Goal: Information Seeking & Learning: Learn about a topic

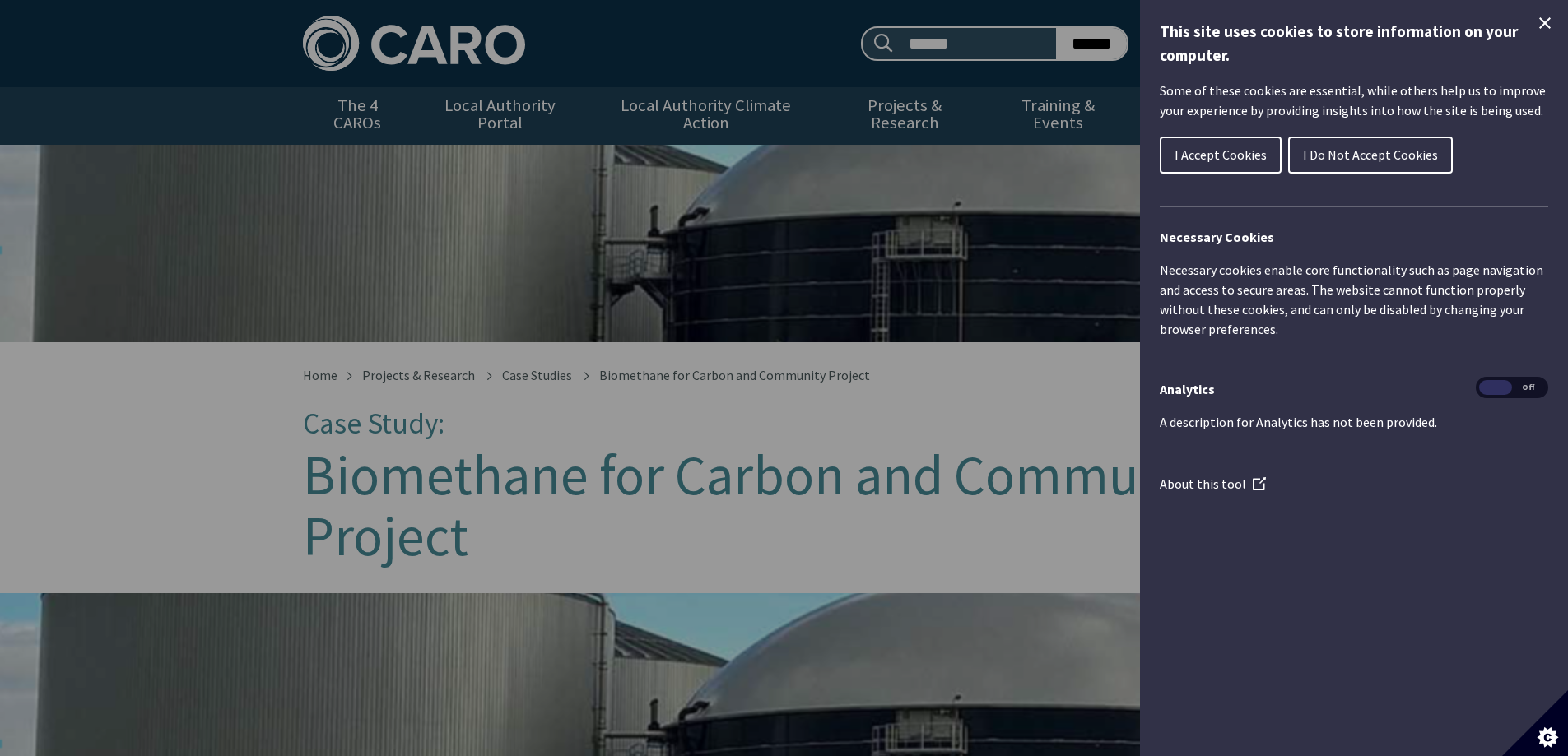
click at [1204, 150] on span "I Accept Cookies" at bounding box center [1220, 154] width 92 height 17
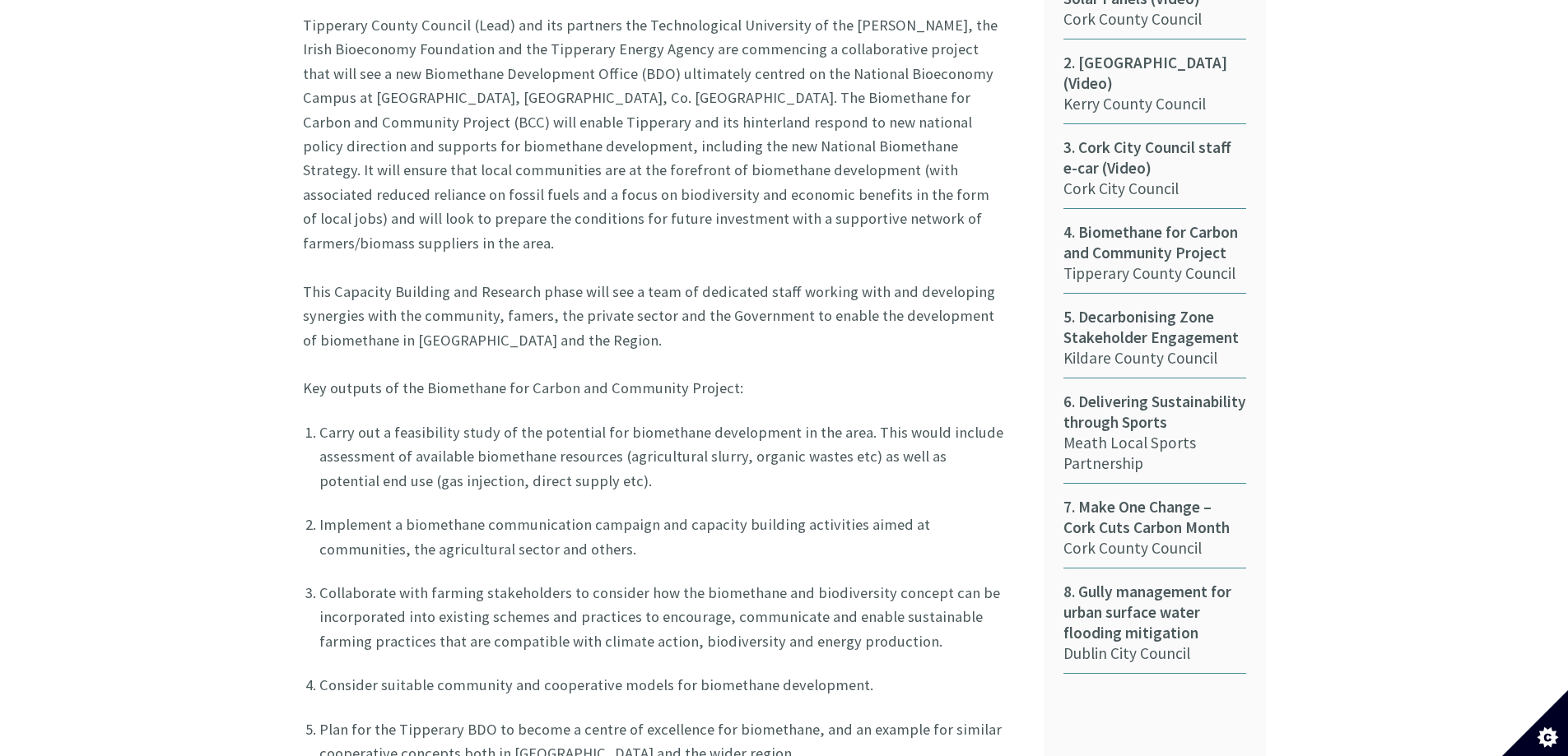
scroll to position [1070, 0]
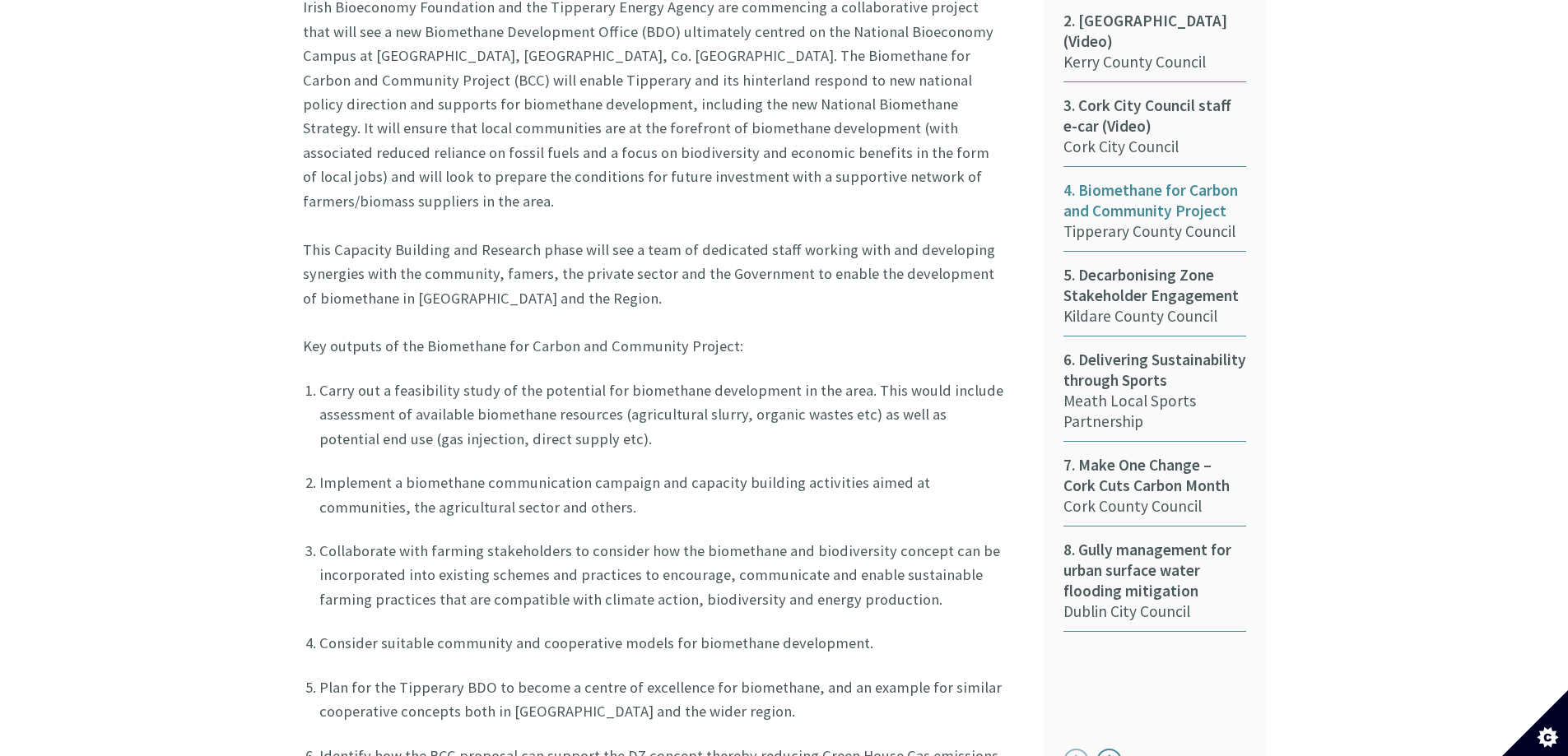
click at [1142, 189] on span "4. Biomethane for Carbon and Community Project" at bounding box center [1155, 201] width 183 height 41
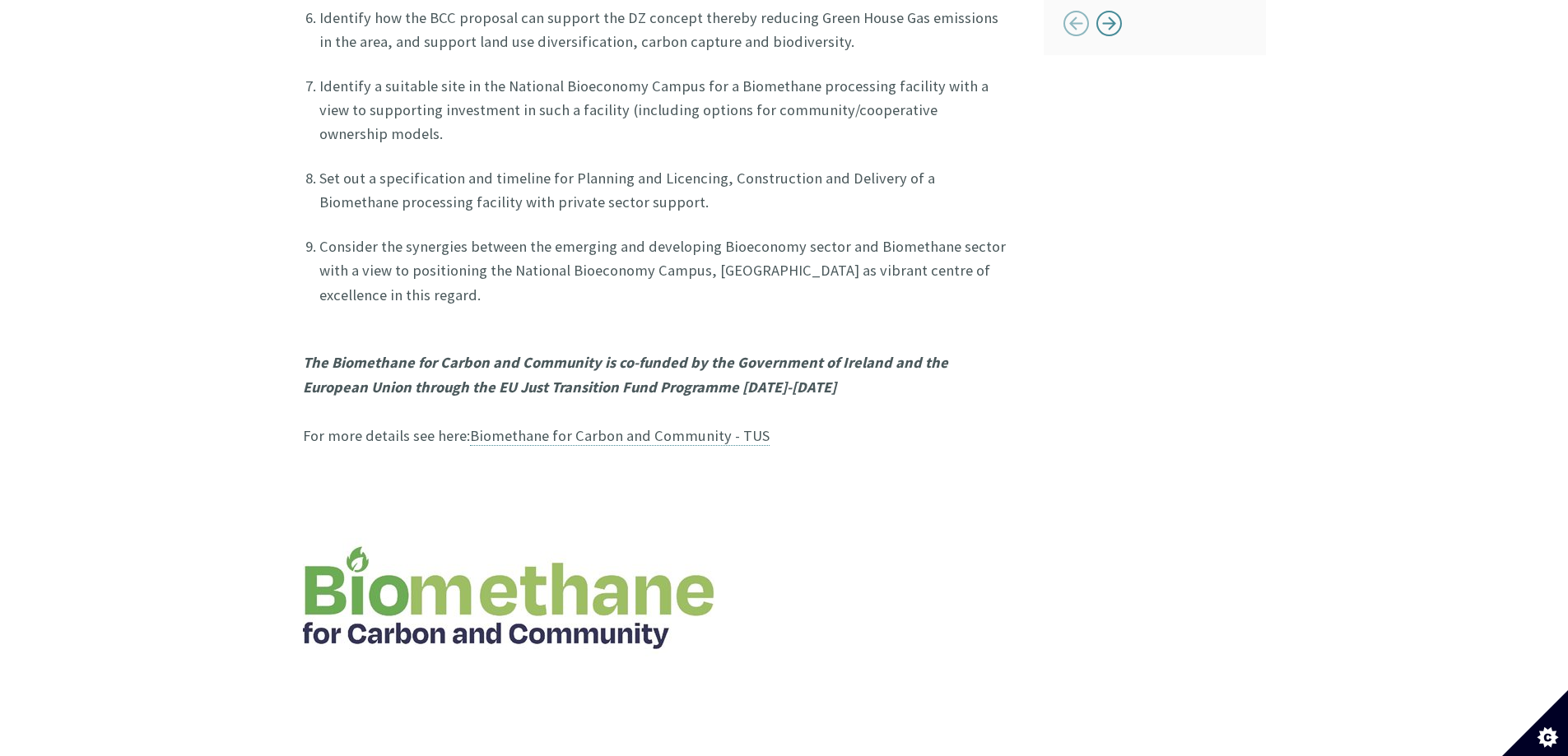
scroll to position [1810, 0]
click at [690, 424] on link "Biomethane for Carbon and Community - TUS" at bounding box center [620, 434] width 299 height 20
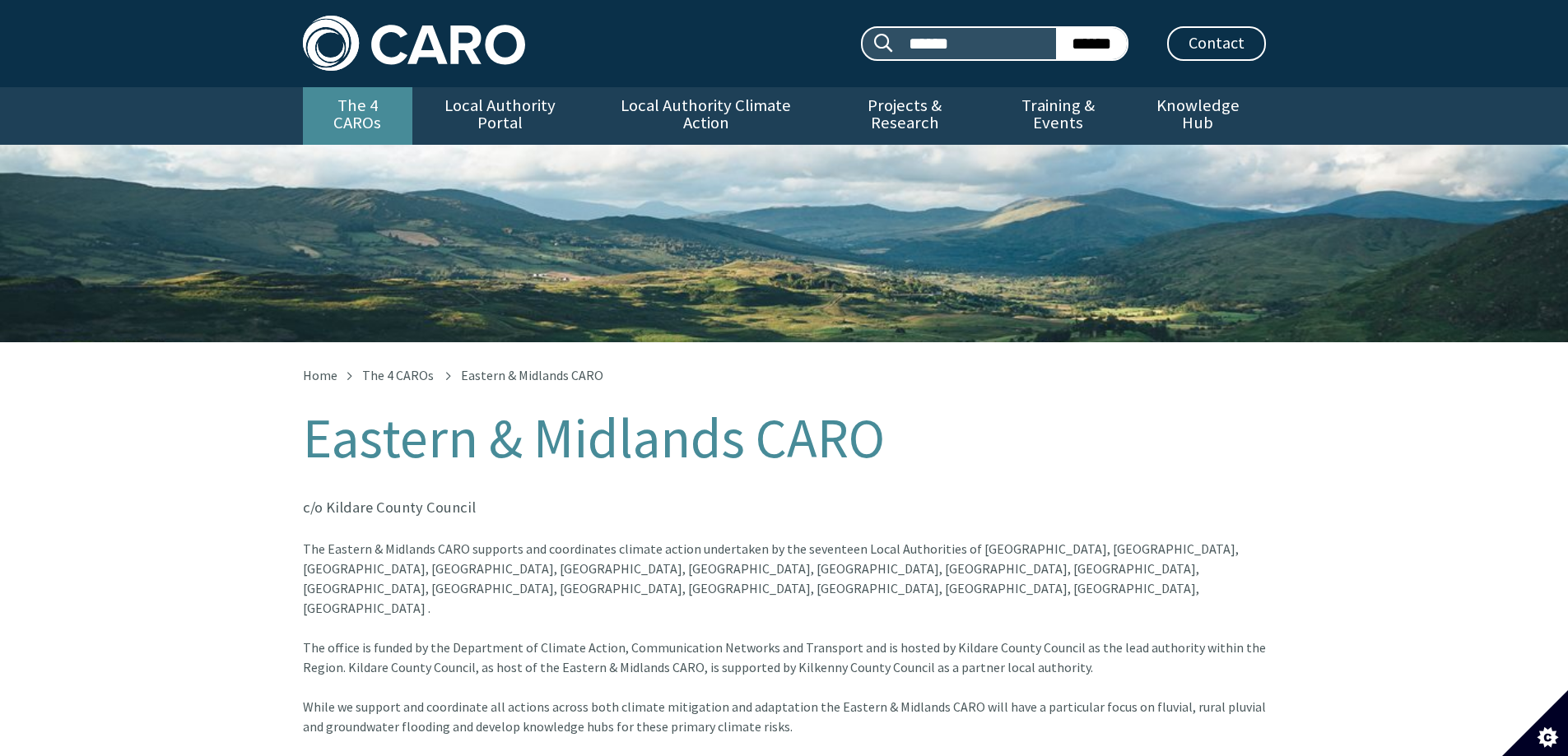
click at [338, 106] on link "The 4 CAROs" at bounding box center [358, 116] width 110 height 58
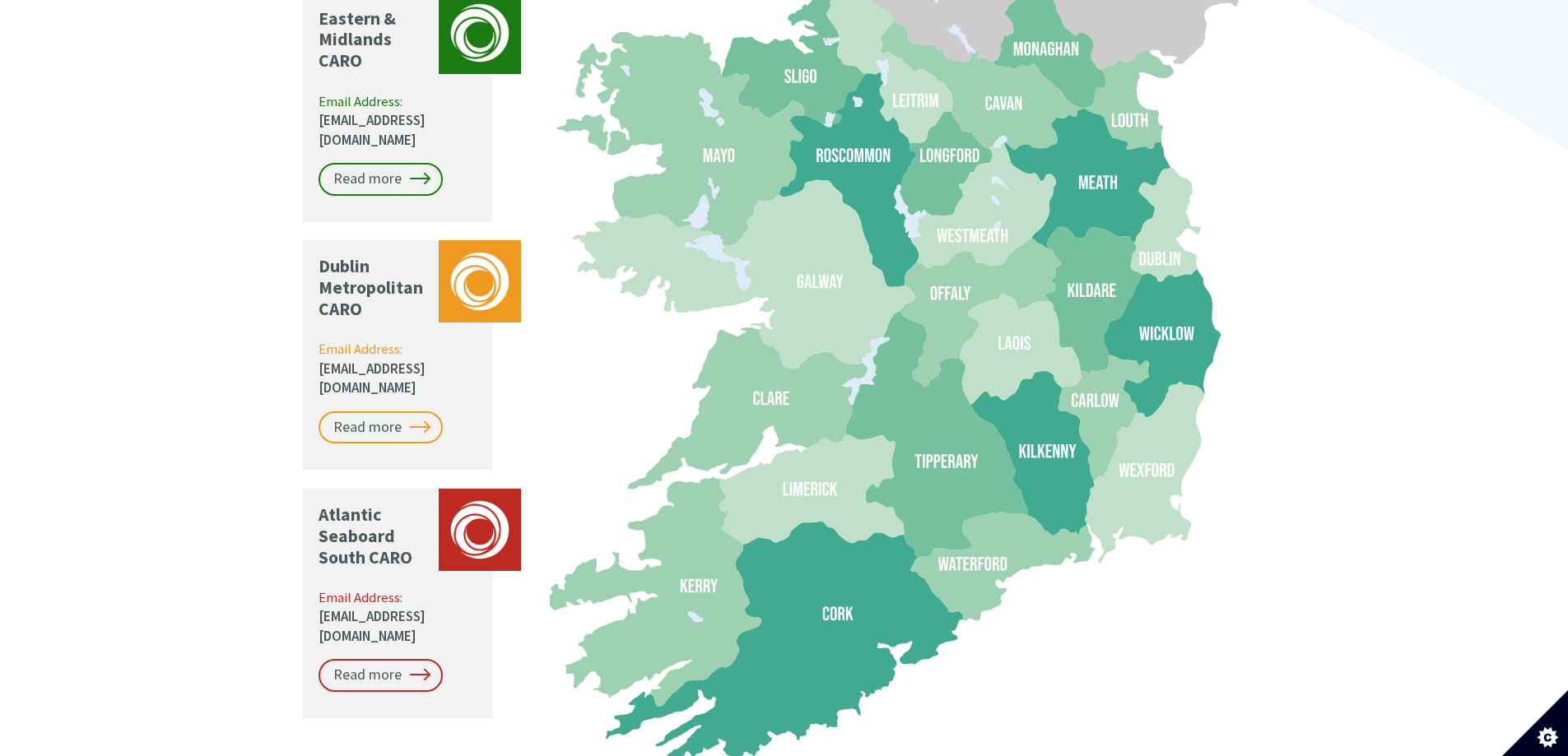
scroll to position [1647, 0]
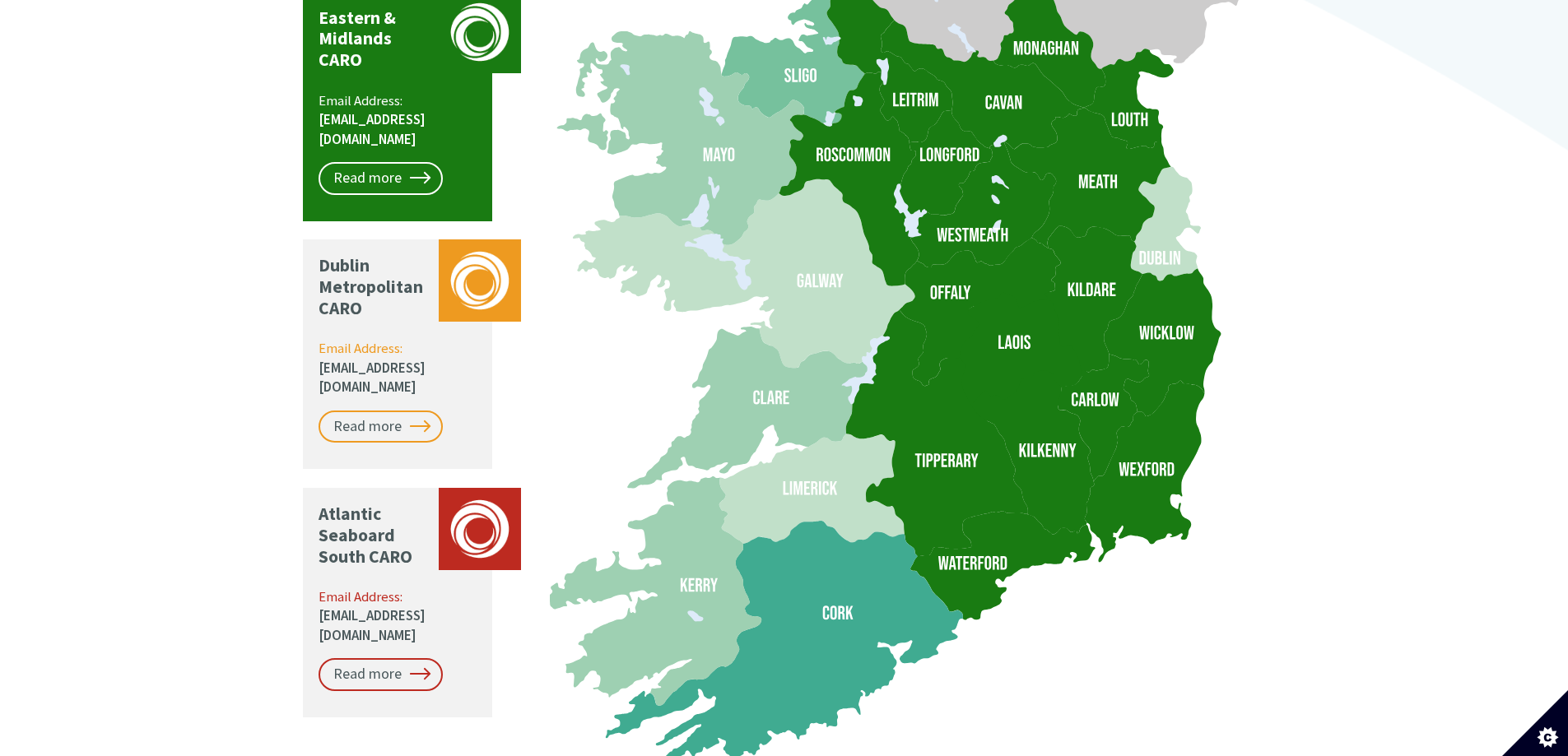
click at [986, 435] on icon at bounding box center [936, 434] width 182 height 247
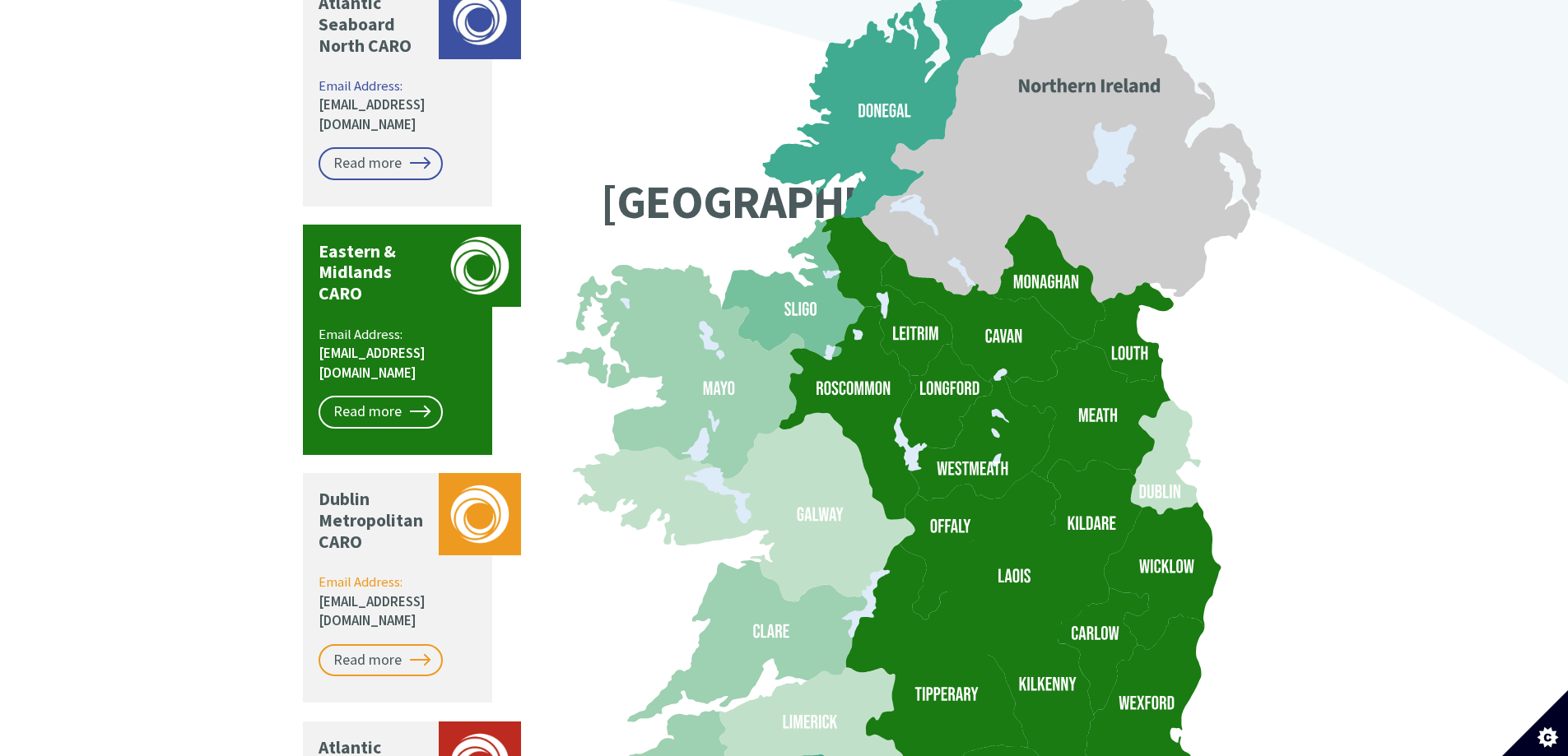
scroll to position [1399, 0]
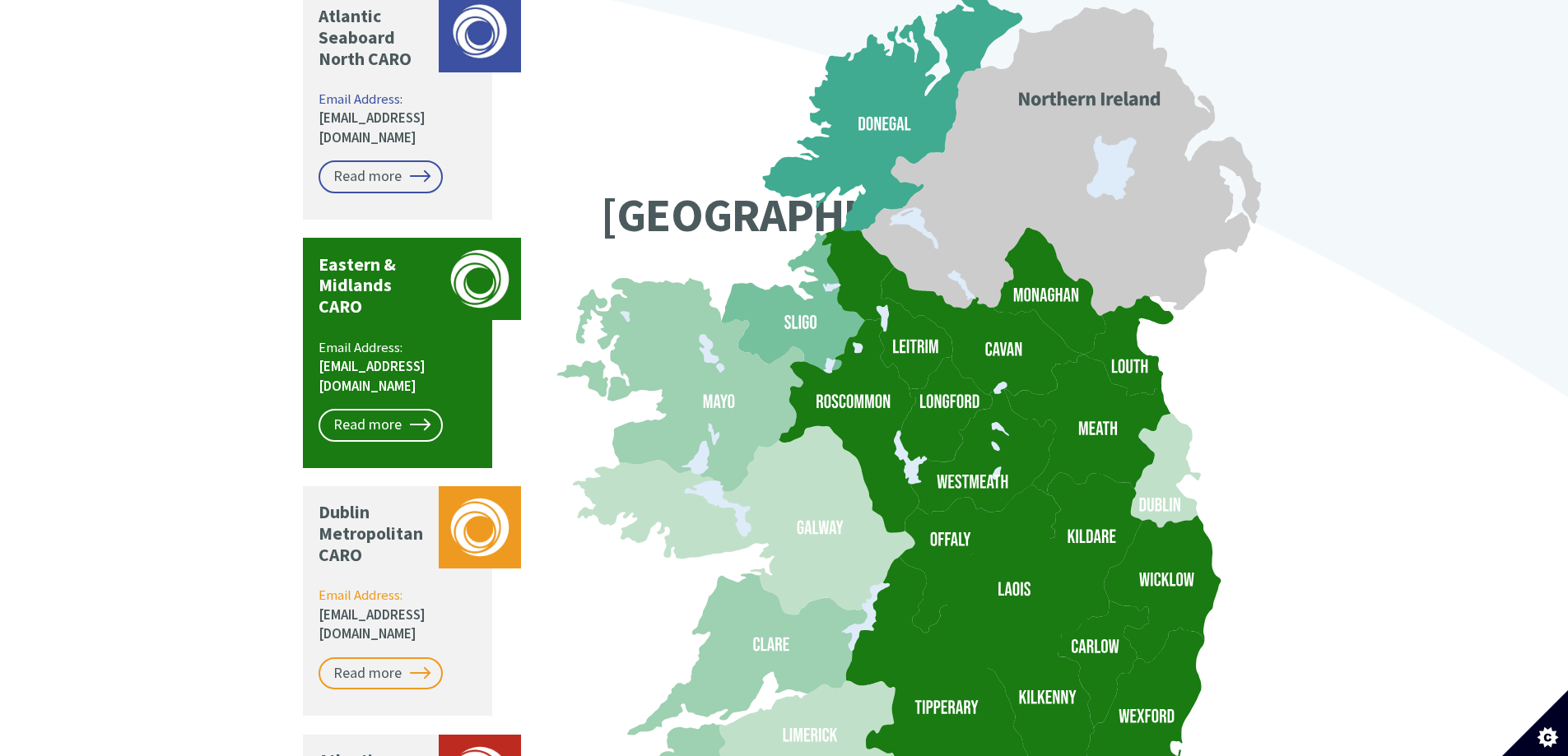
click at [1052, 473] on icon at bounding box center [1093, 546] width 98 height 146
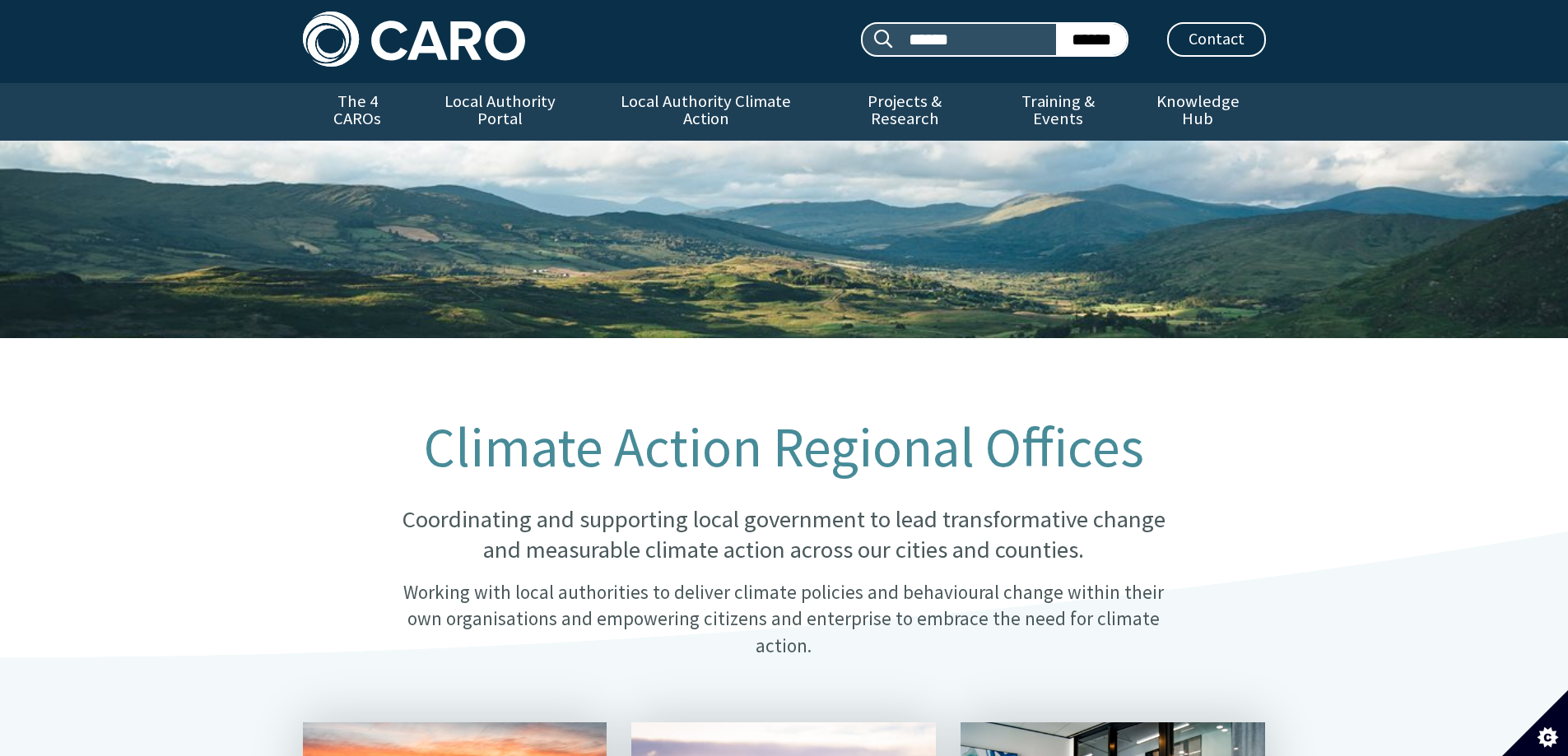
scroll to position [0, 0]
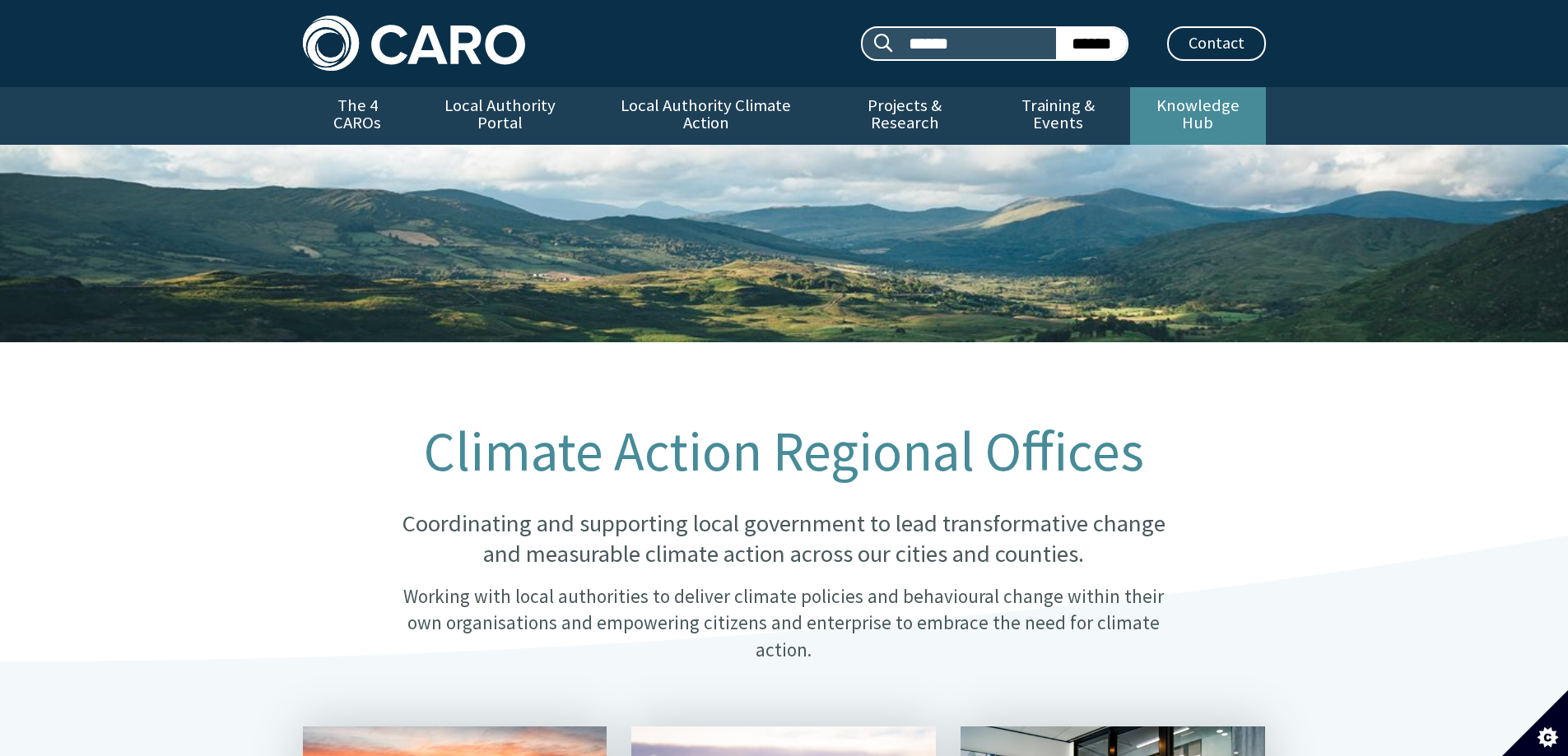
click at [1206, 113] on link "Knowledge Hub" at bounding box center [1197, 116] width 135 height 58
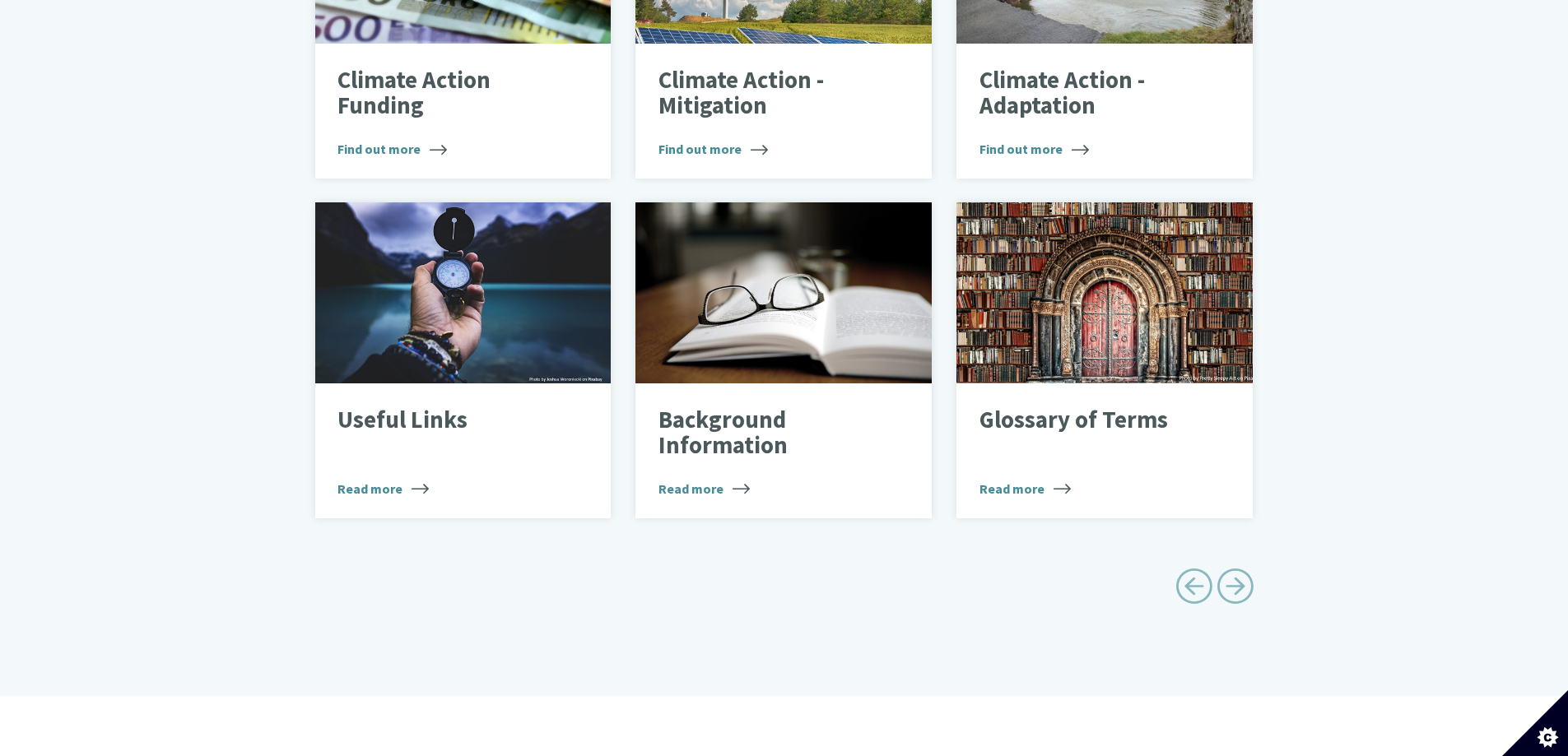
scroll to position [82, 0]
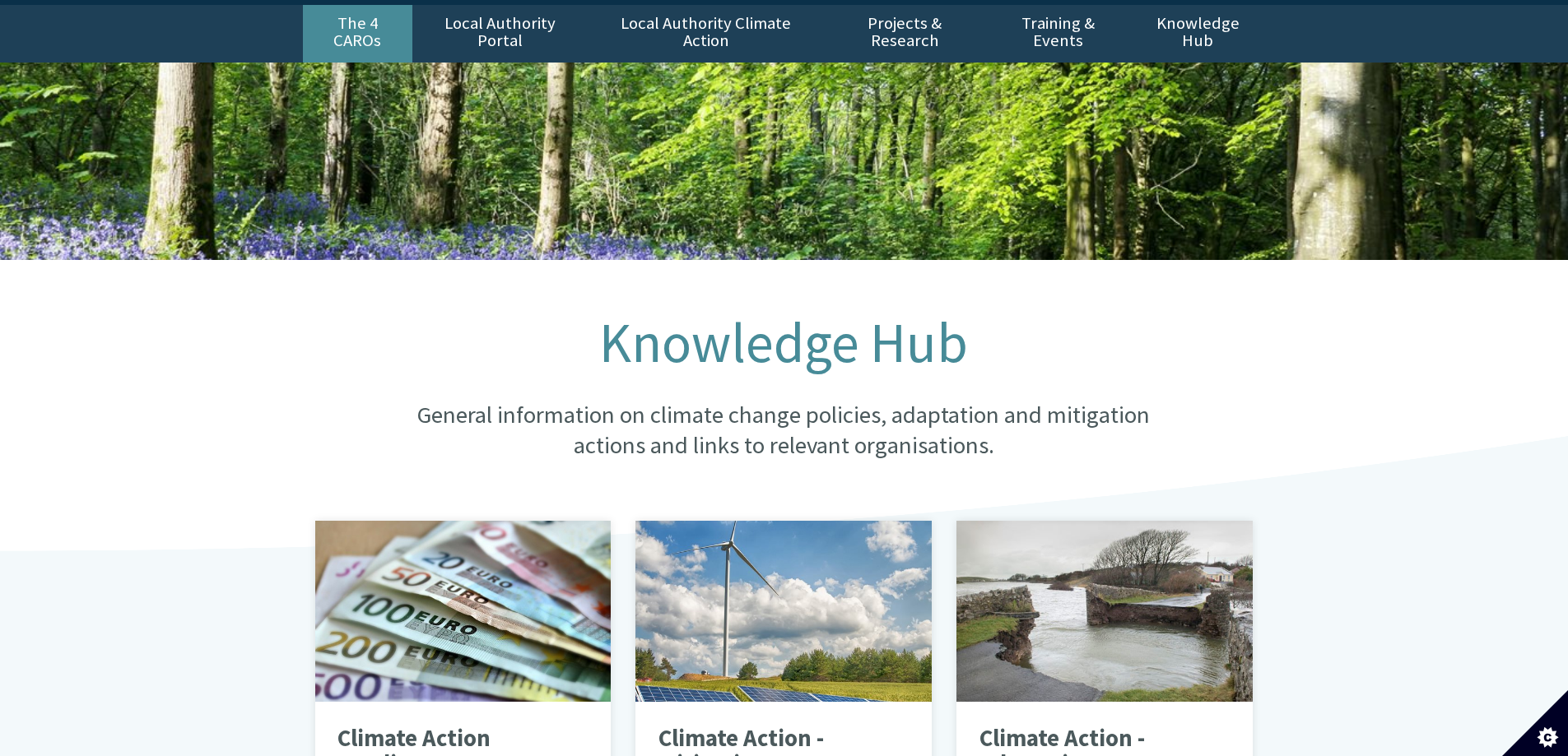
click at [358, 20] on link "The 4 CAROs" at bounding box center [358, 33] width 110 height 58
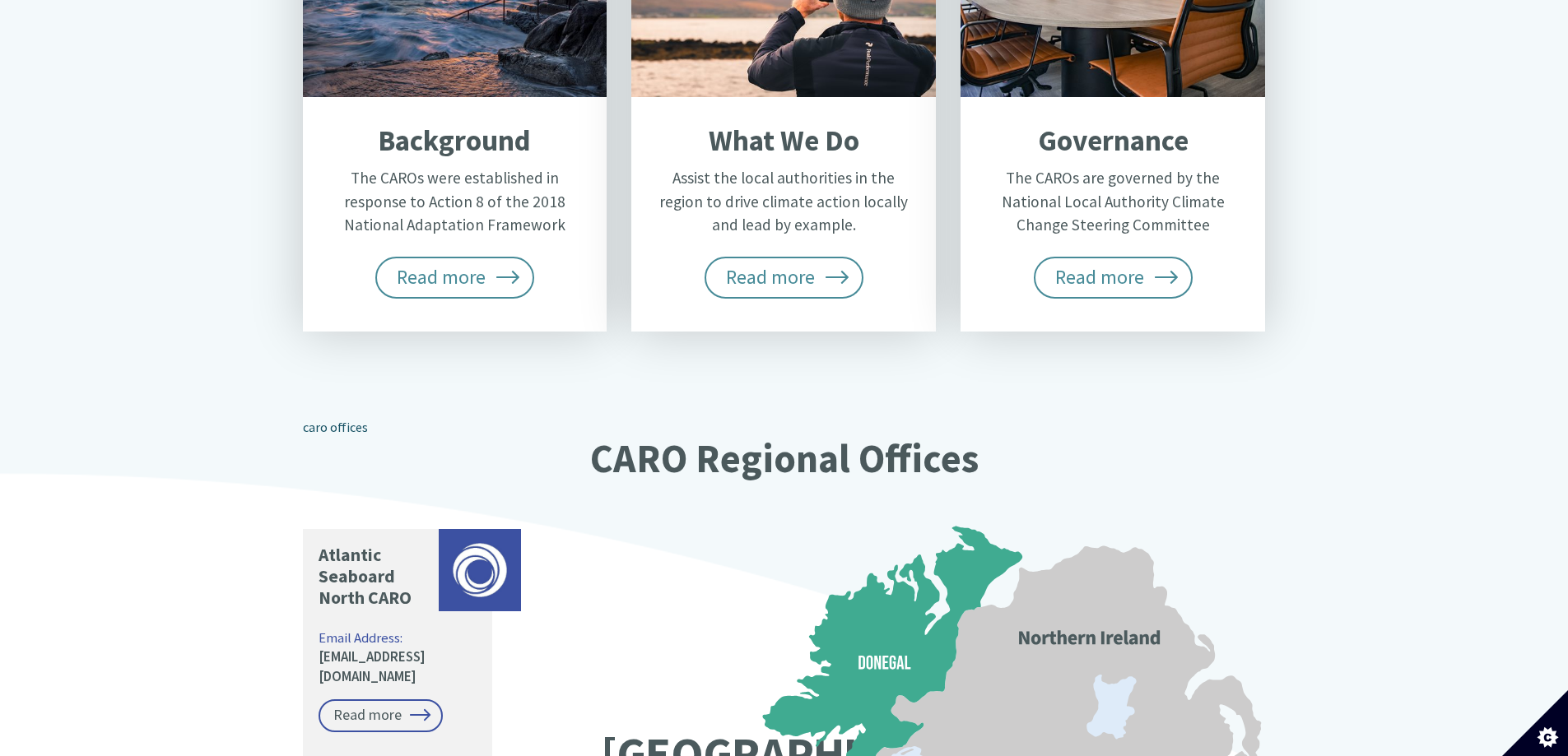
scroll to position [1153, 0]
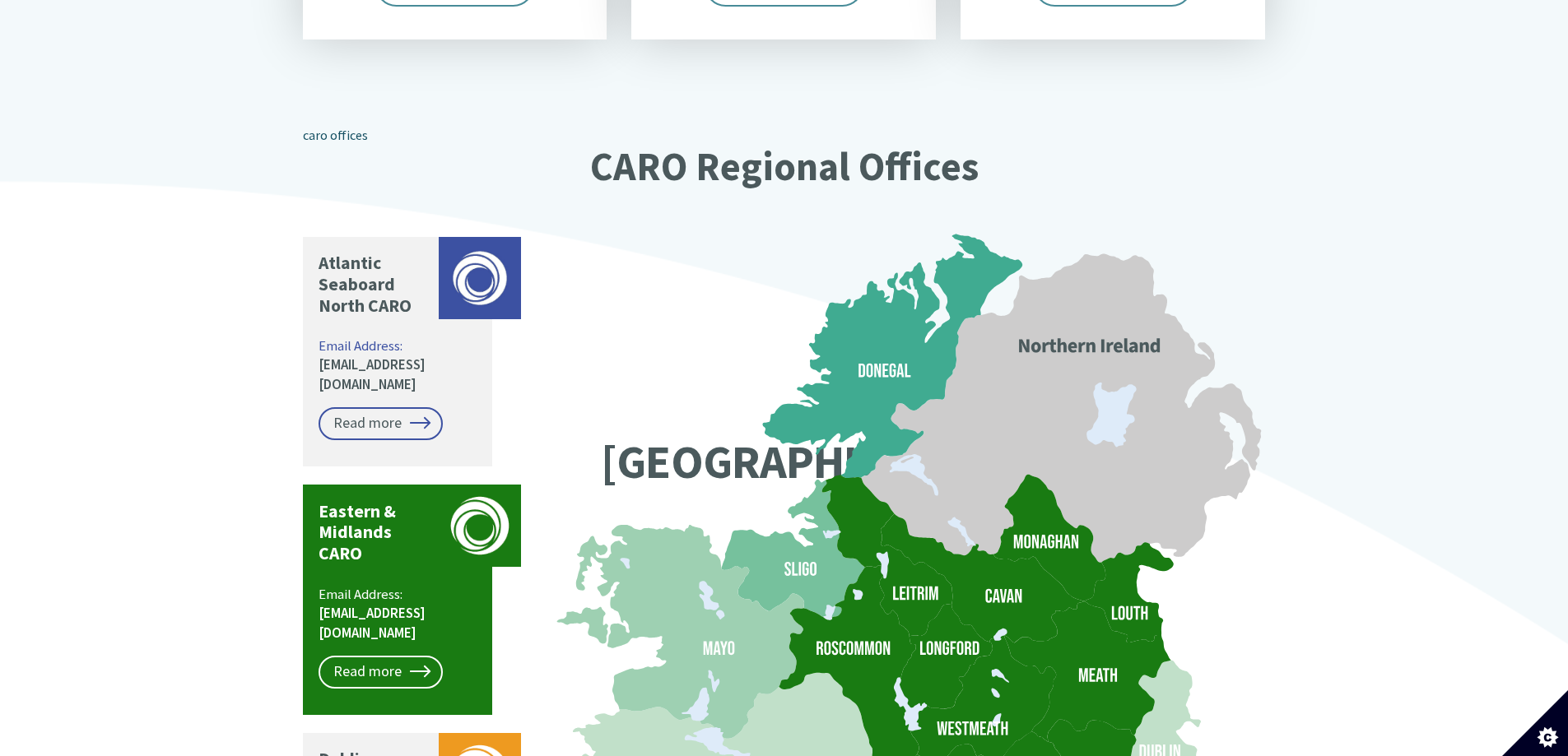
click at [379, 502] on p "Eastern & Midlands CARO" at bounding box center [374, 533] width 112 height 64
click at [390, 656] on link "Read more" at bounding box center [380, 673] width 125 height 33
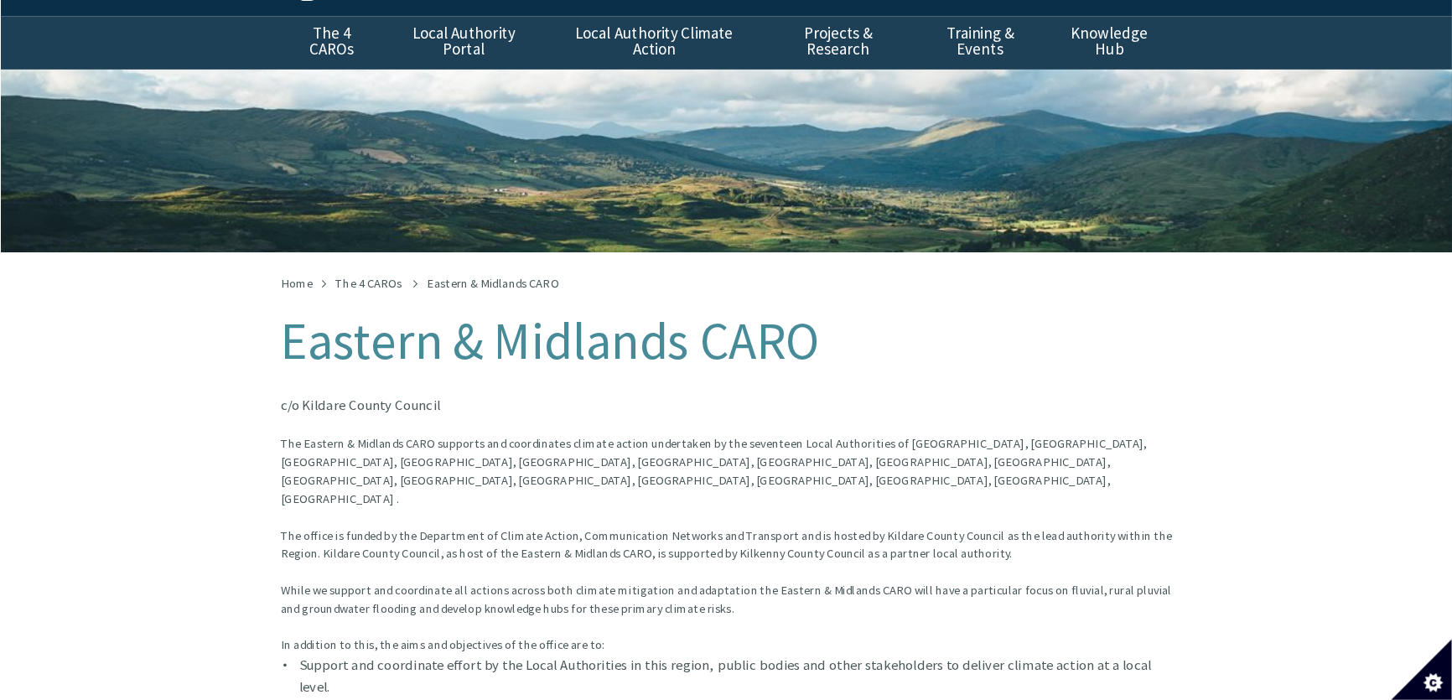
scroll to position [168, 0]
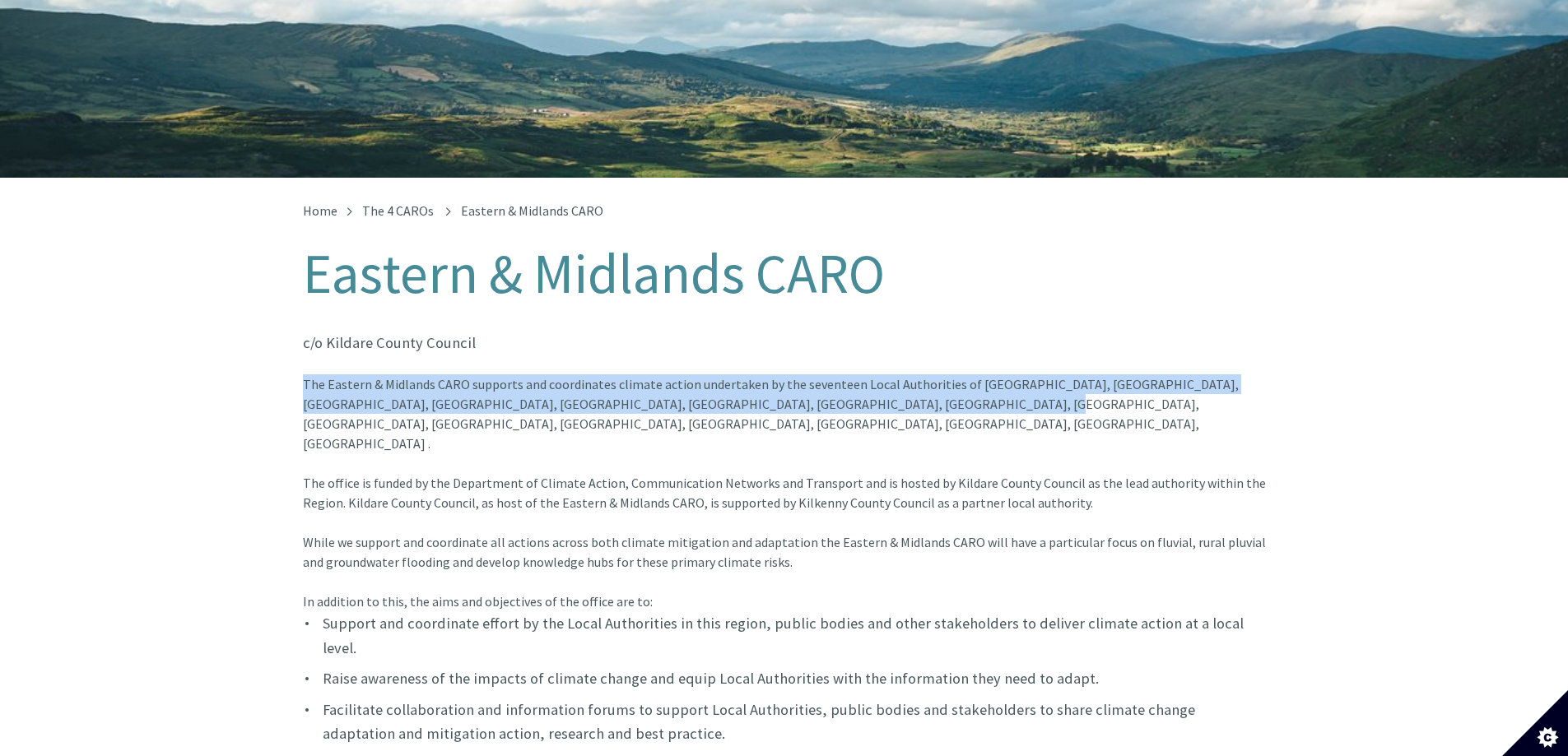
drag, startPoint x: 290, startPoint y: 364, endPoint x: 1066, endPoint y: 405, distance: 777.1
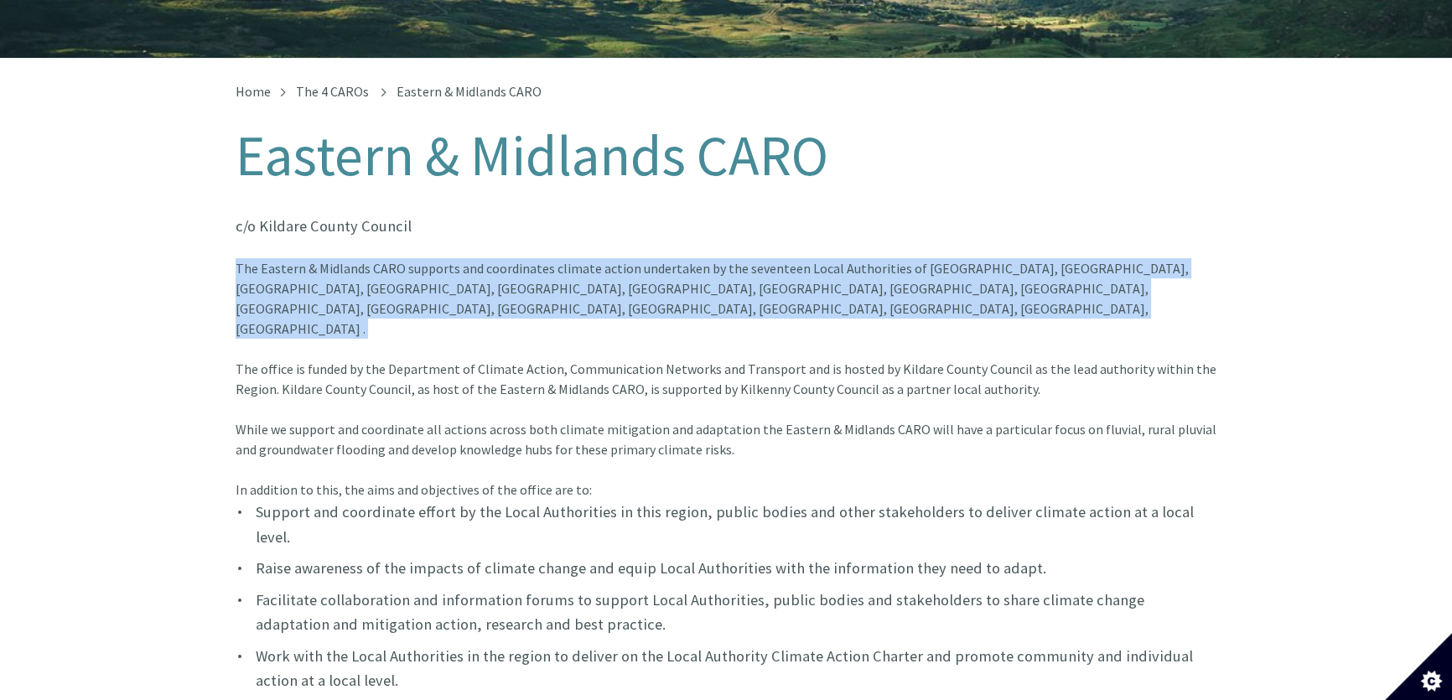
scroll to position [319, 0]
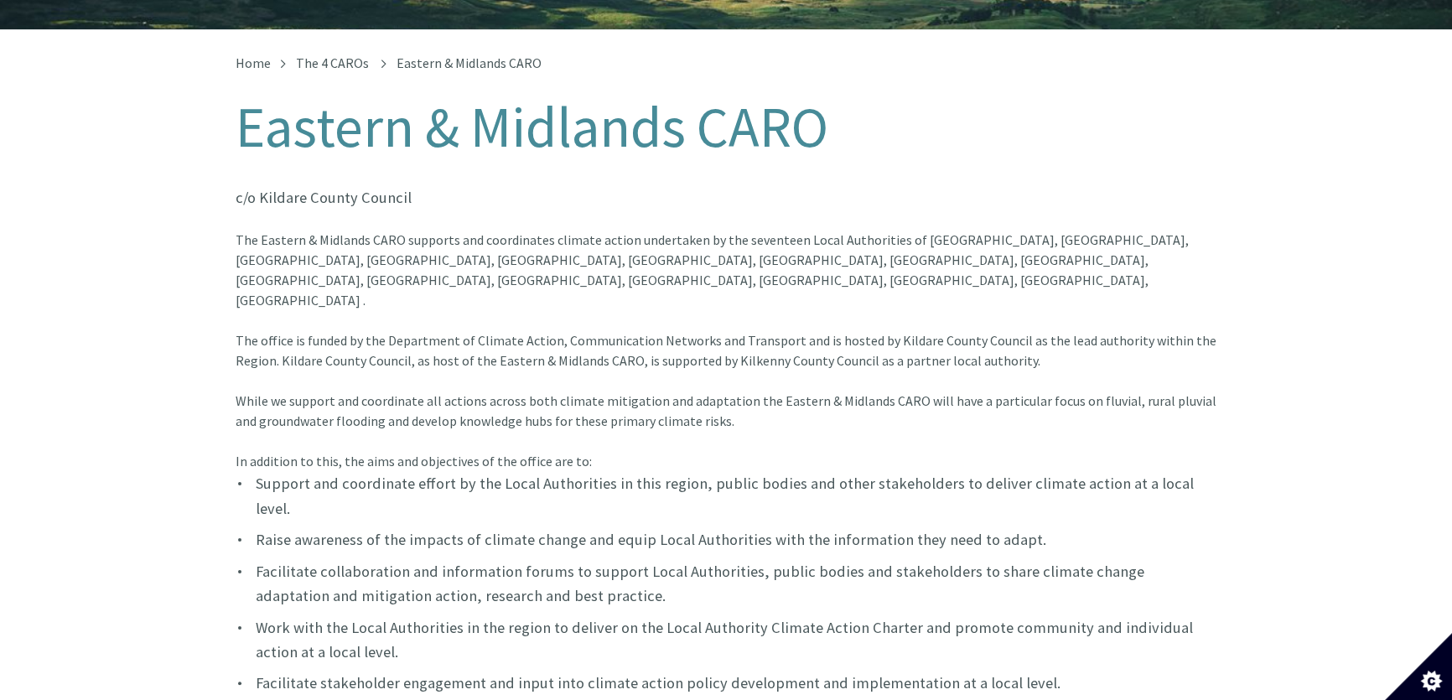
click at [646, 392] on font "While we support and coordinate all actions across both climate mitigation and …" at bounding box center [726, 430] width 981 height 77
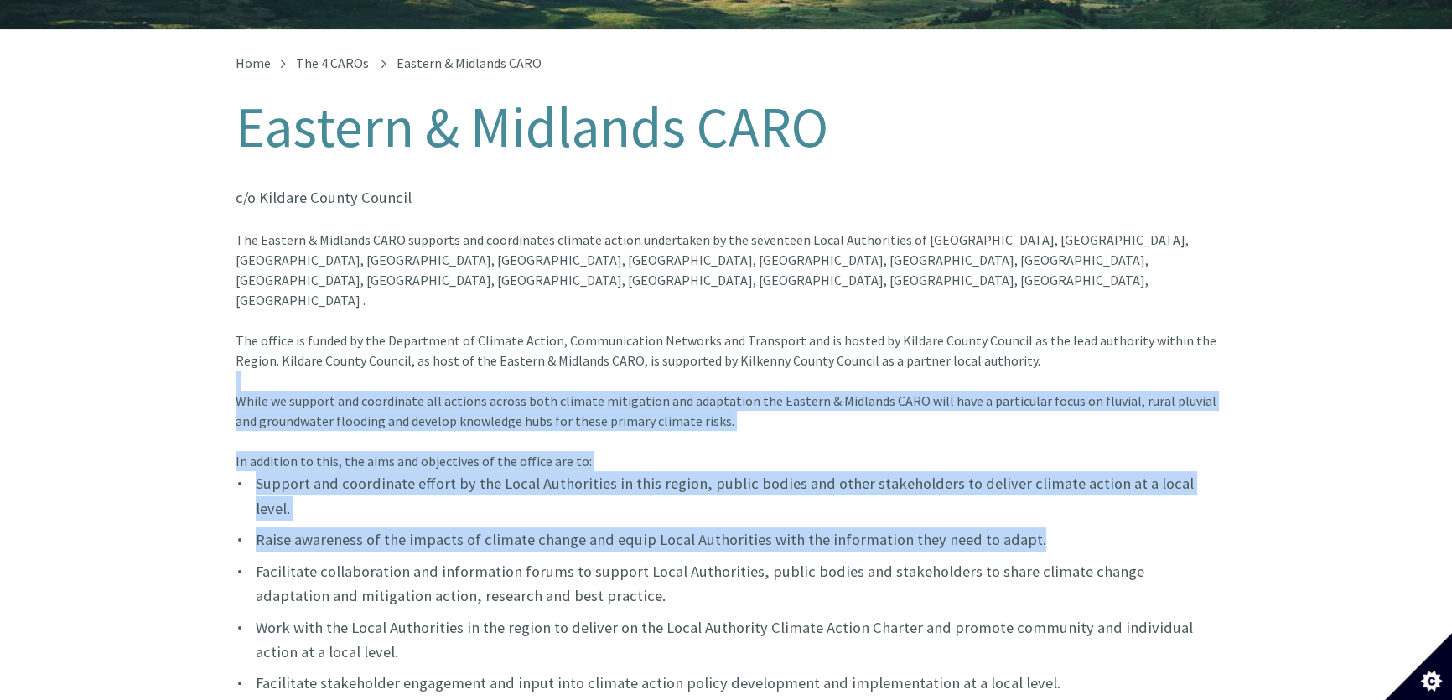
drag, startPoint x: 223, startPoint y: 332, endPoint x: 903, endPoint y: 418, distance: 685.4
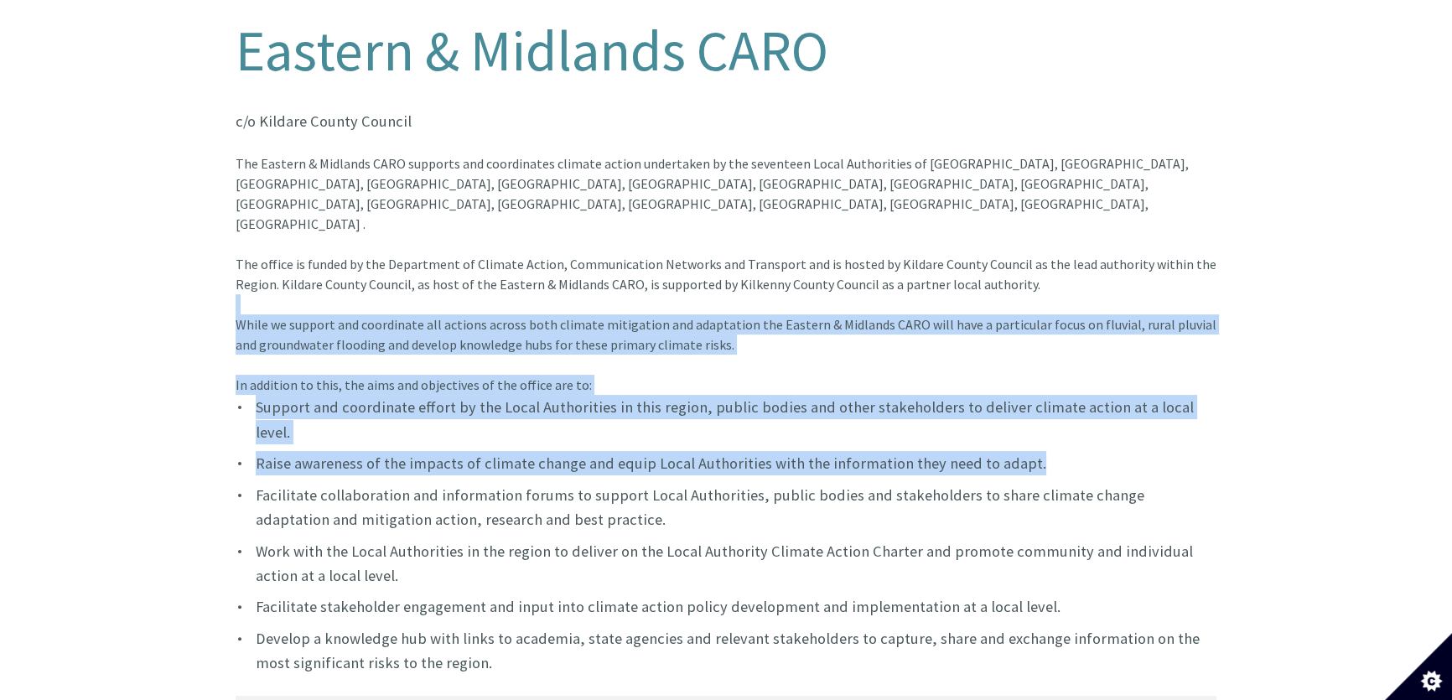
click at [318, 314] on div "While we support and coordinate all actions across both climate mitigation and …" at bounding box center [726, 354] width 981 height 80
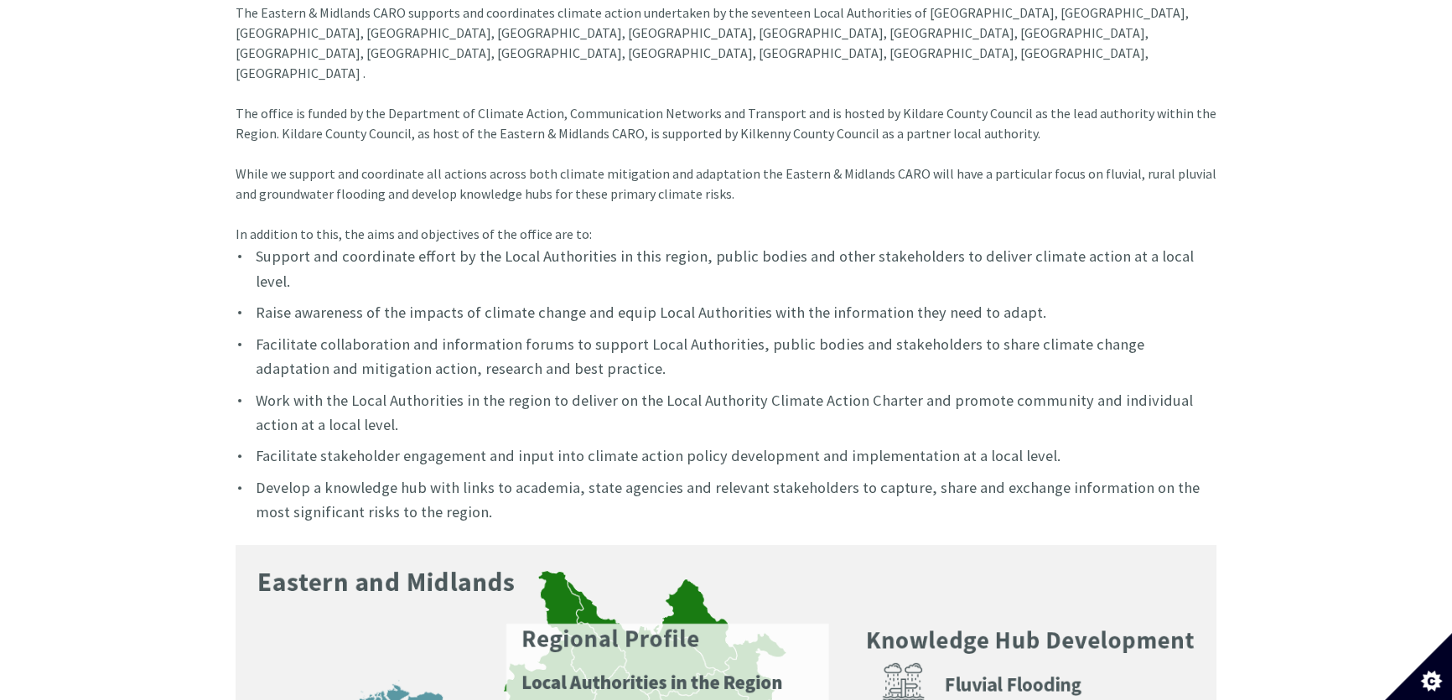
scroll to position [548, 0]
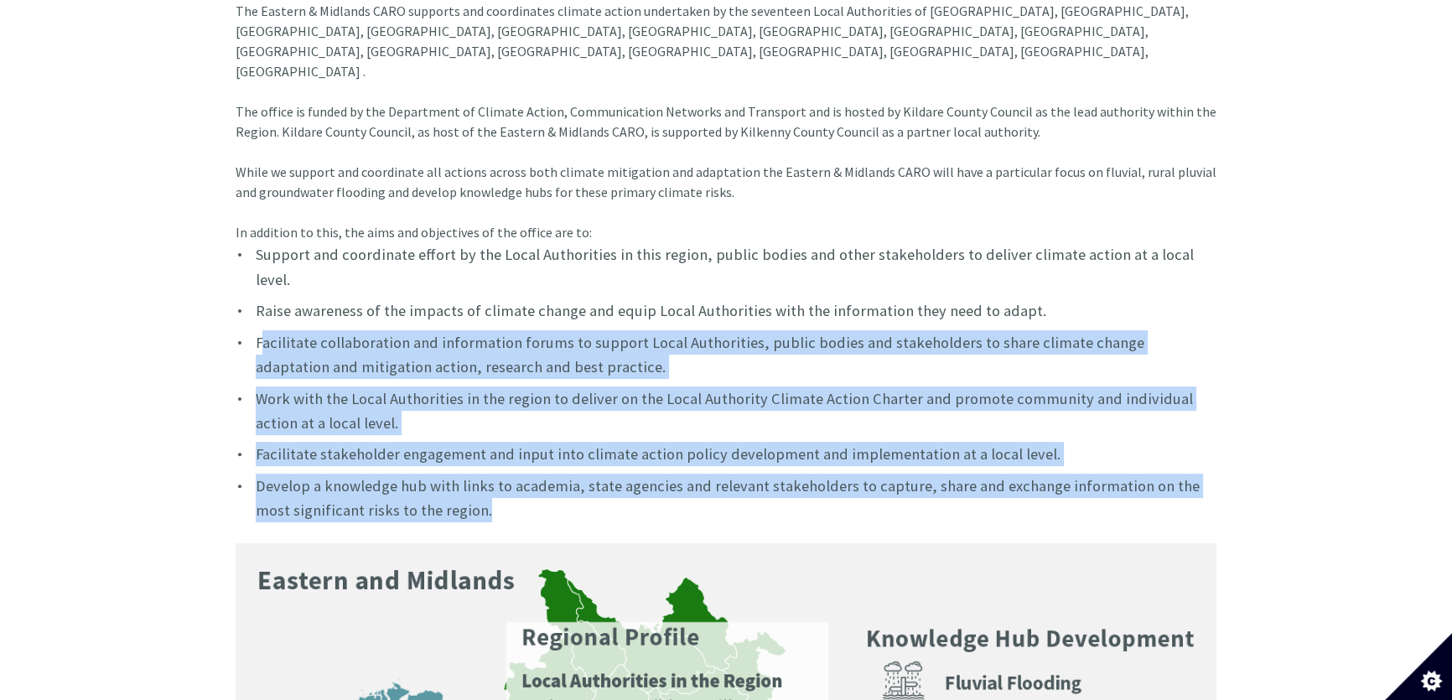
drag, startPoint x: 262, startPoint y: 257, endPoint x: 466, endPoint y: 428, distance: 266.6
click at [466, 428] on ul "Support and coordinate effort by the Local Authorities in this region, public b…" at bounding box center [726, 382] width 981 height 280
click at [466, 474] on li "Develop a knowledge hub with links to academia, state agencies and relevant sta…" at bounding box center [726, 498] width 981 height 49
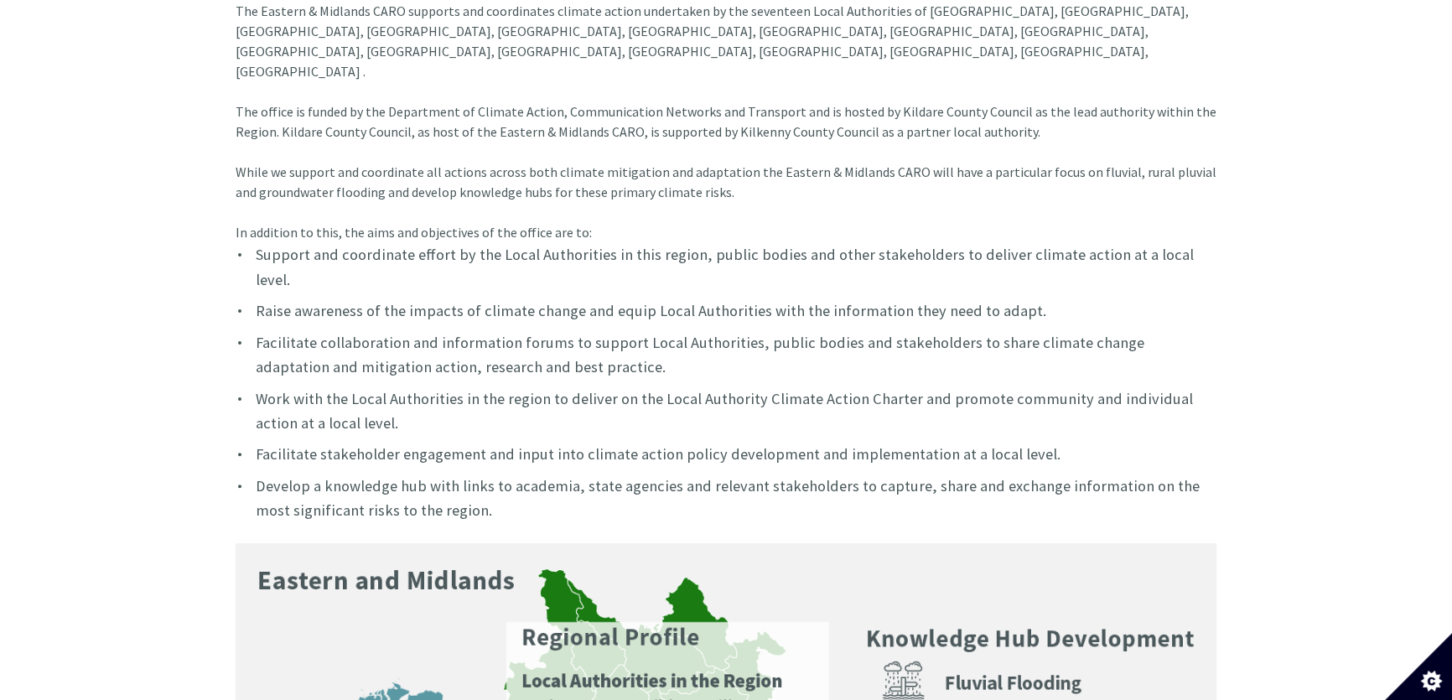
click at [438, 476] on font "Develop a knowledge hub with links to academia, state agencies and relevant sta…" at bounding box center [728, 498] width 944 height 44
click at [462, 474] on li "Develop a knowledge hub with links to academia, state agencies and relevant sta…" at bounding box center [726, 498] width 981 height 49
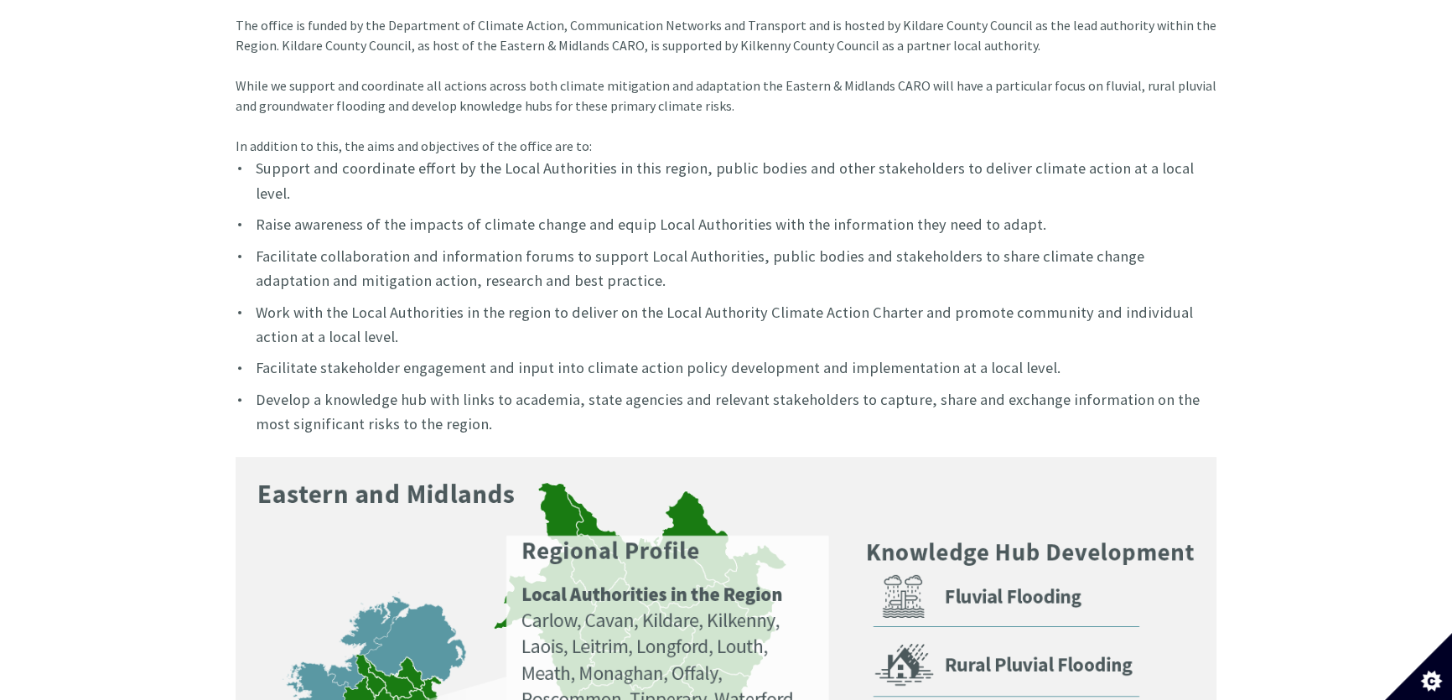
scroll to position [701, 0]
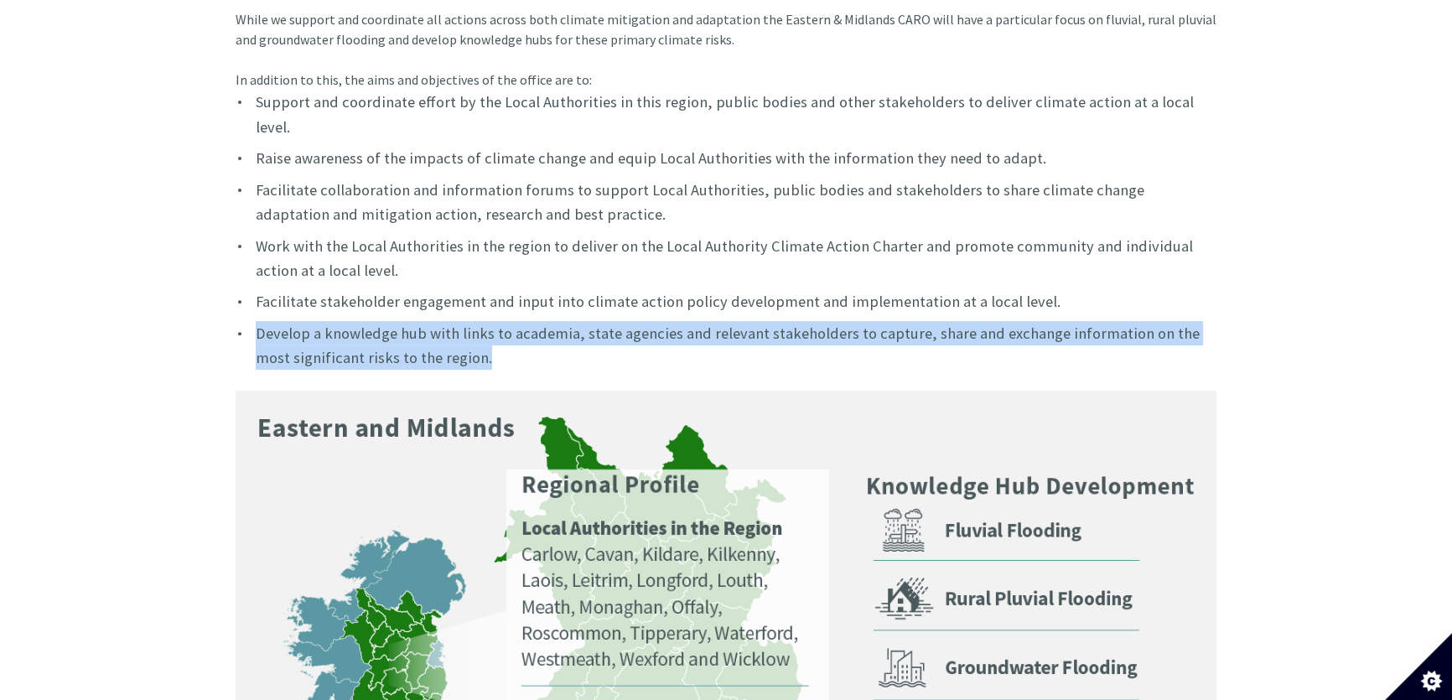
drag, startPoint x: 446, startPoint y: 277, endPoint x: 251, endPoint y: 243, distance: 198.2
click at [251, 321] on li "Develop a knowledge hub with links to academia, state agencies and relevant sta…" at bounding box center [726, 345] width 981 height 49
copy font "Develop a knowledge hub with links to academia, state agencies and relevant sta…"
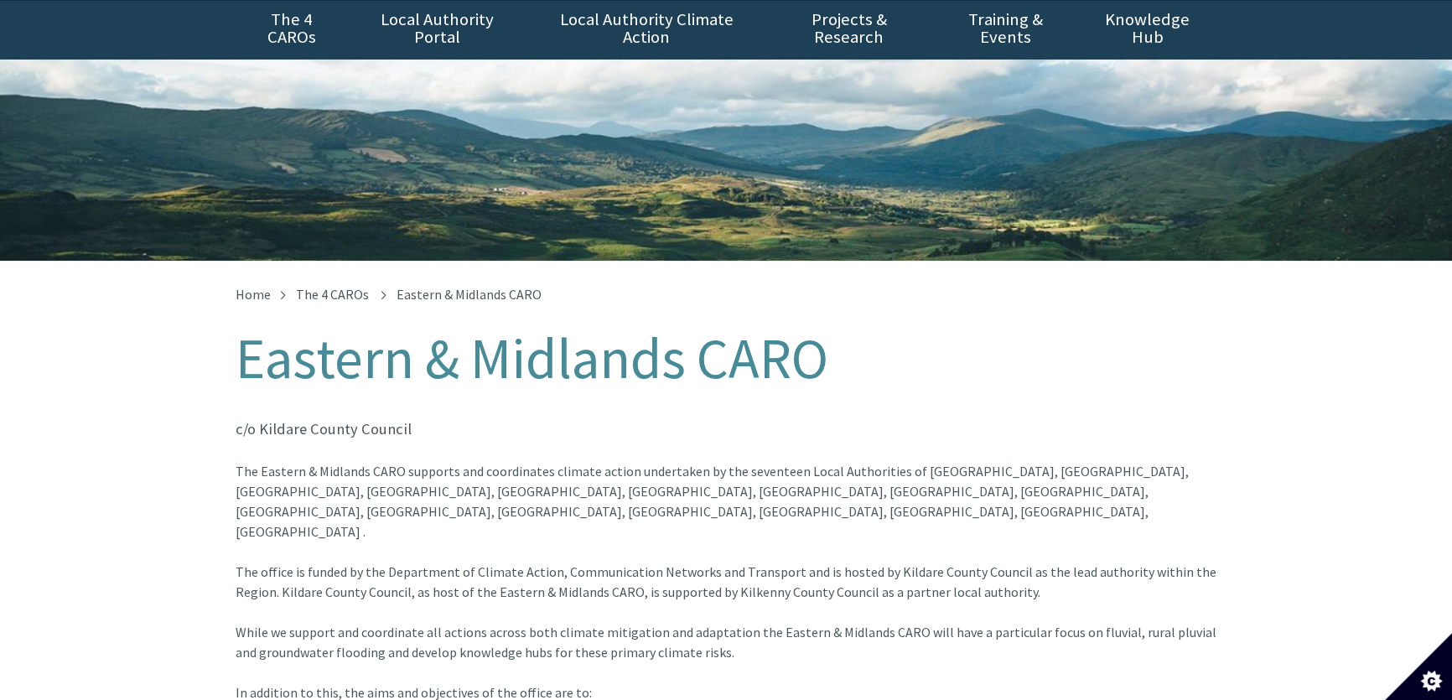
scroll to position [228, 0]
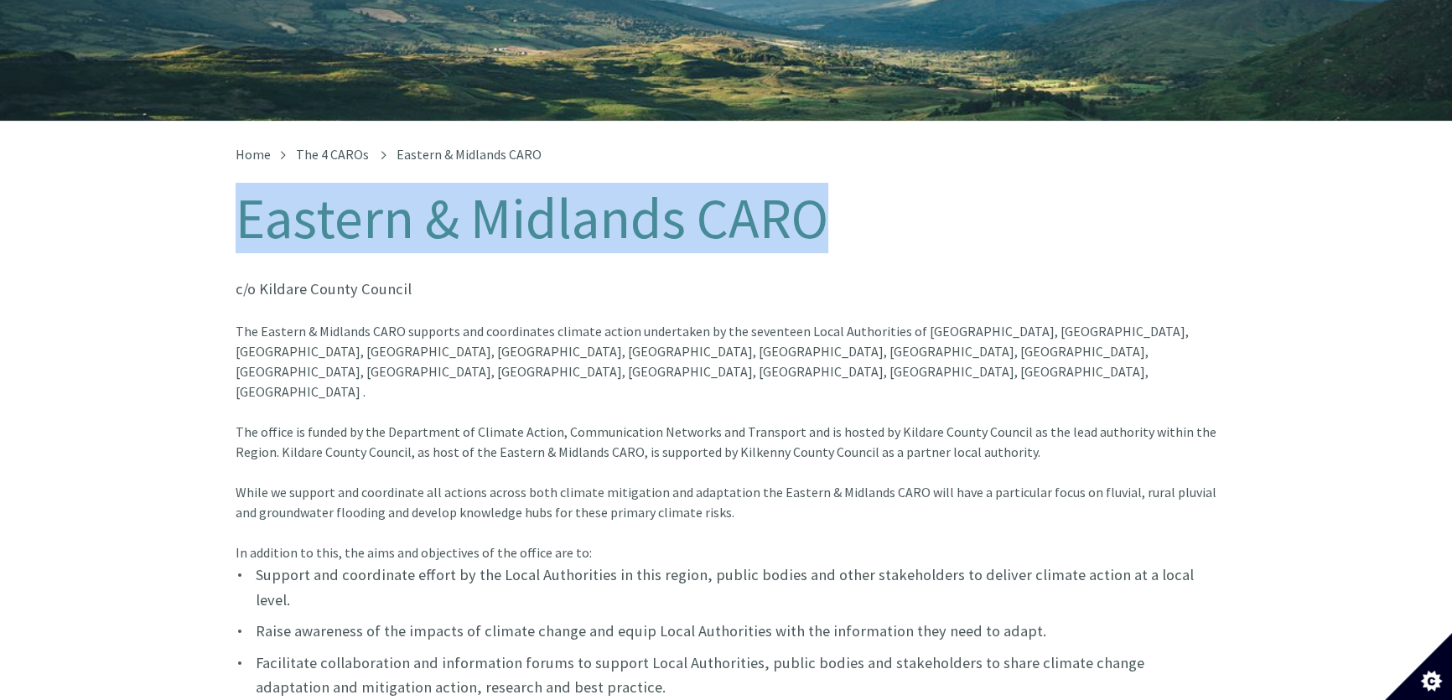
drag, startPoint x: 238, startPoint y: 191, endPoint x: 862, endPoint y: 226, distance: 624.7
click at [862, 226] on h1 "Eastern & Midlands CARO" at bounding box center [726, 219] width 981 height 62
copy h1 "Eastern & Midlands CARO"
click at [1003, 216] on h1 "Eastern & Midlands CARO" at bounding box center [726, 219] width 981 height 62
